Goal: Find specific page/section: Find specific page/section

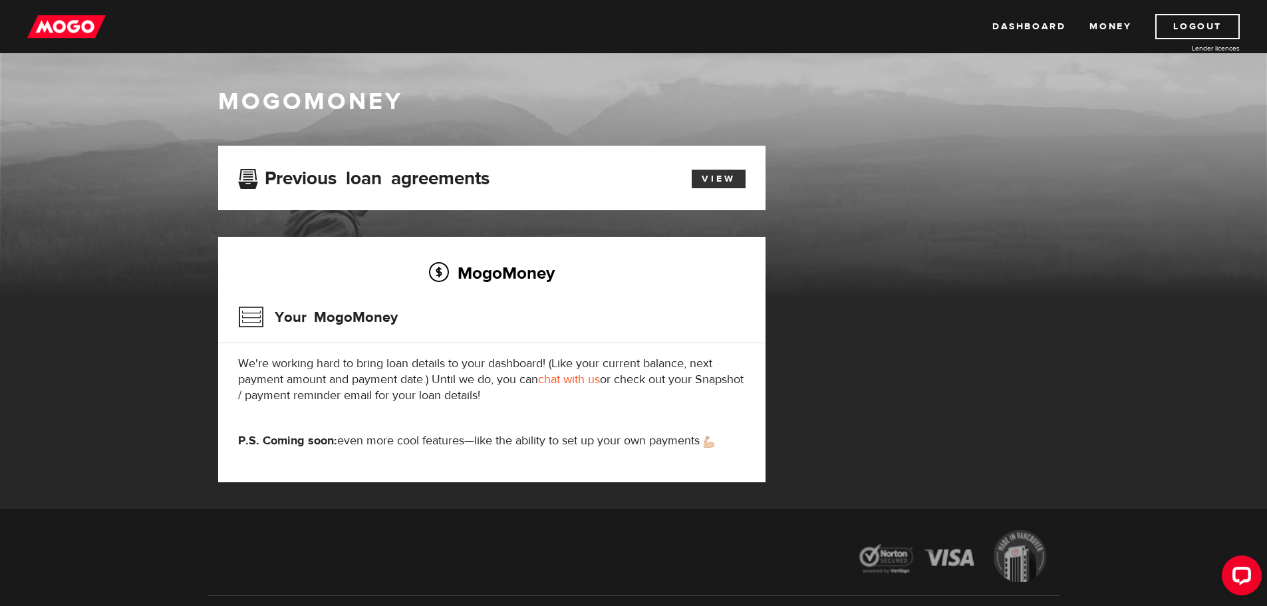
click at [713, 176] on link "View" at bounding box center [719, 179] width 54 height 19
click at [1017, 27] on link "Dashboard" at bounding box center [1029, 26] width 73 height 25
click at [254, 319] on h3 "Your MogoMoney" at bounding box center [318, 317] width 160 height 35
click at [305, 303] on h3 "Your MogoMoney" at bounding box center [318, 317] width 160 height 35
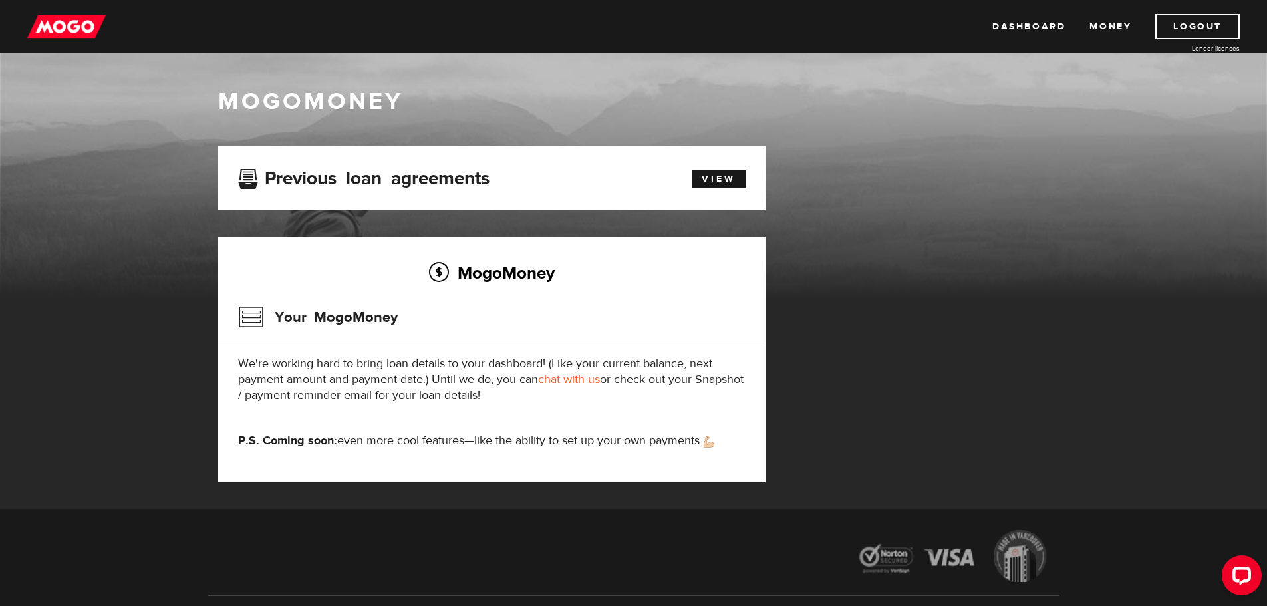
click at [499, 312] on div "Your MogoMoney" at bounding box center [492, 321] width 508 height 43
click at [1237, 574] on icon "Open LiveChat chat widget" at bounding box center [1242, 575] width 13 height 9
